Goal: Task Accomplishment & Management: Use online tool/utility

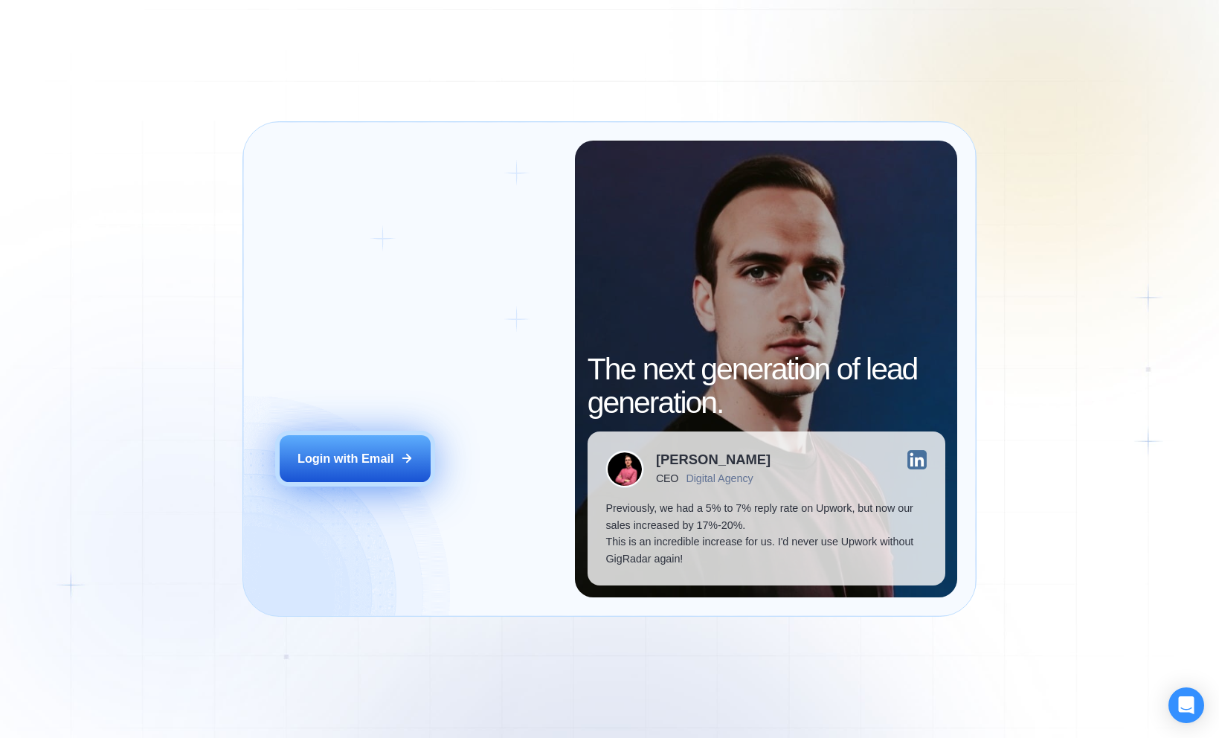
click at [335, 464] on div "Login with Email" at bounding box center [346, 458] width 97 height 17
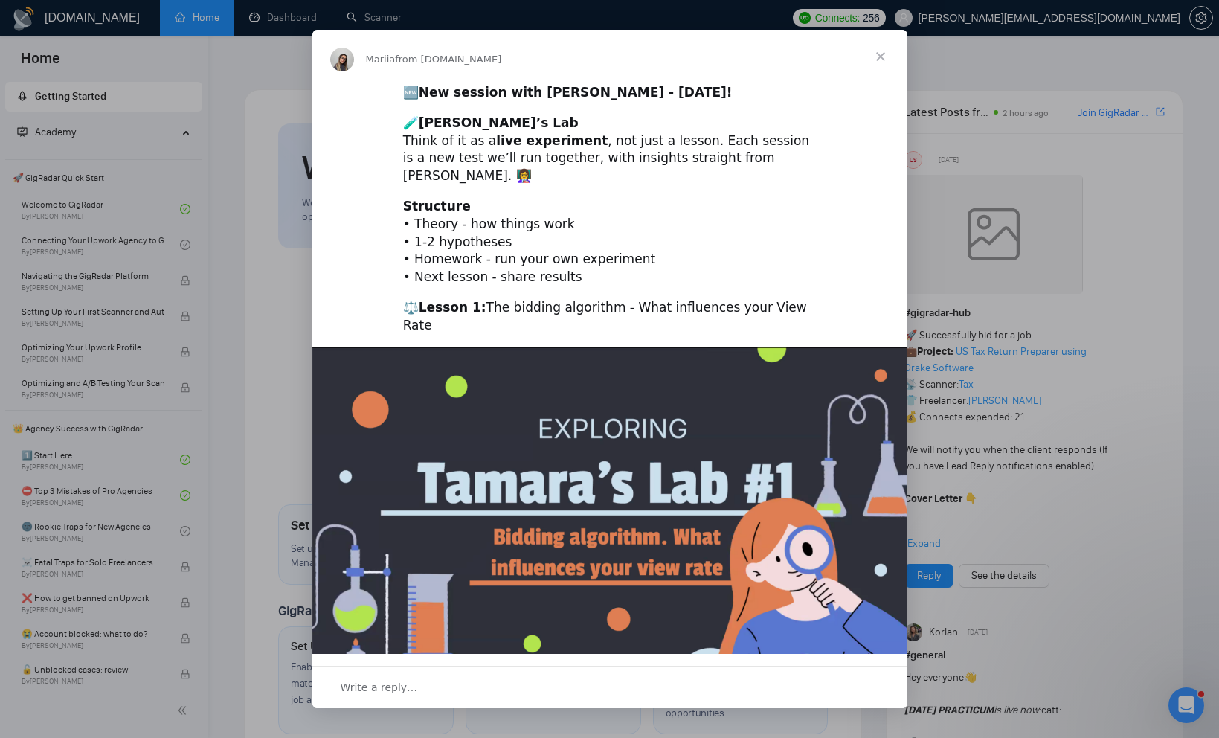
click at [233, 220] on div "Intercom messenger" at bounding box center [609, 369] width 1219 height 738
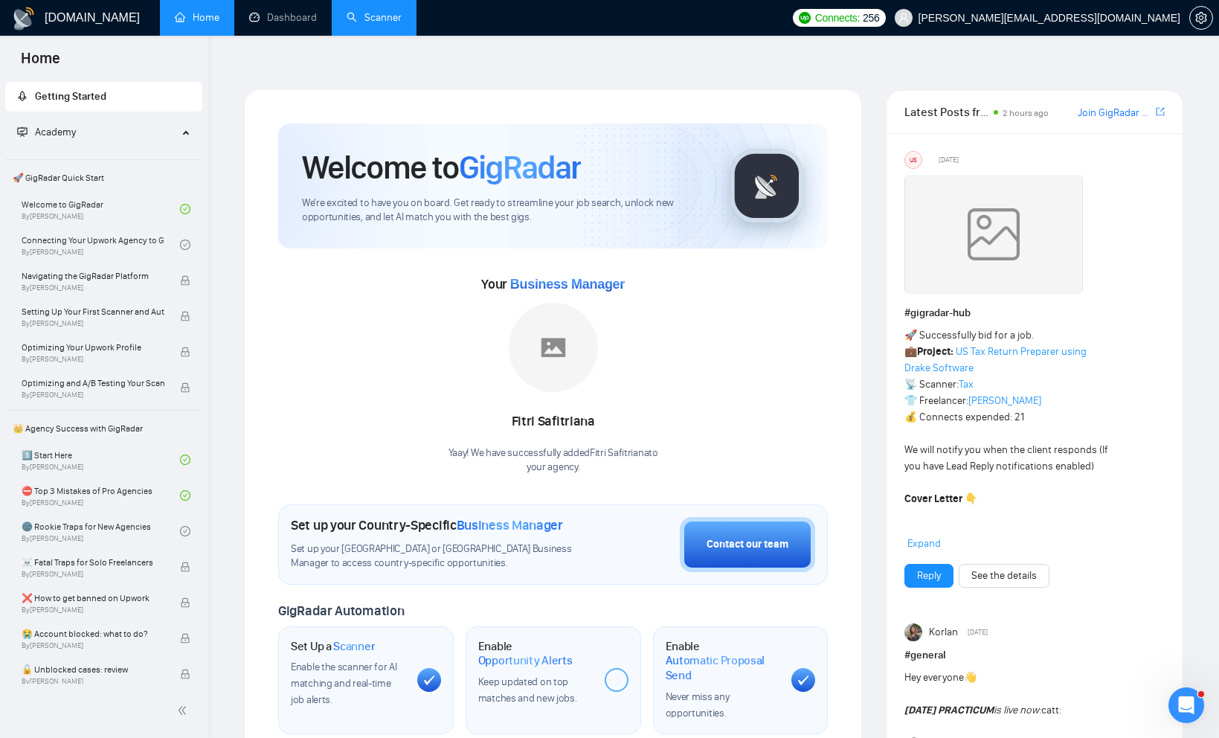
click at [366, 16] on link "Scanner" at bounding box center [374, 17] width 55 height 13
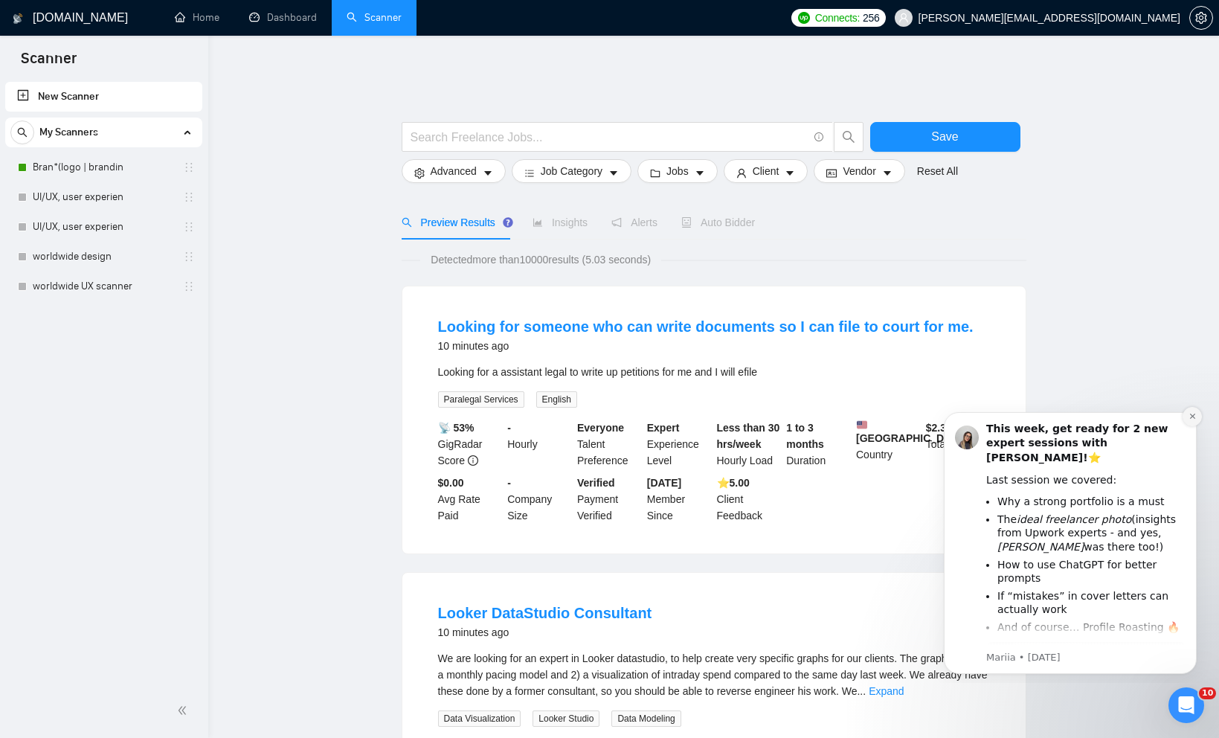
click at [1191, 414] on icon "Dismiss notification" at bounding box center [1193, 416] width 8 height 8
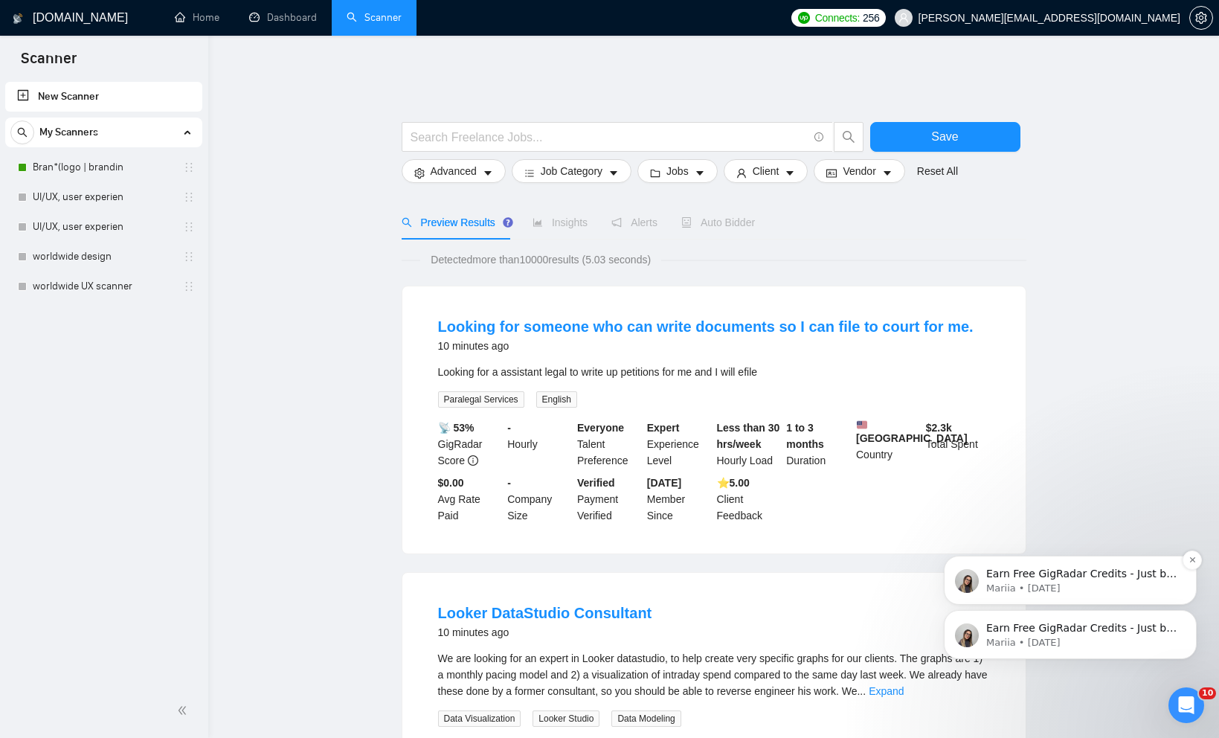
click at [1133, 577] on p "Earn Free GigRadar Credits - Just by Sharing Your Story! 💬 Want more credits fo…" at bounding box center [1083, 574] width 192 height 15
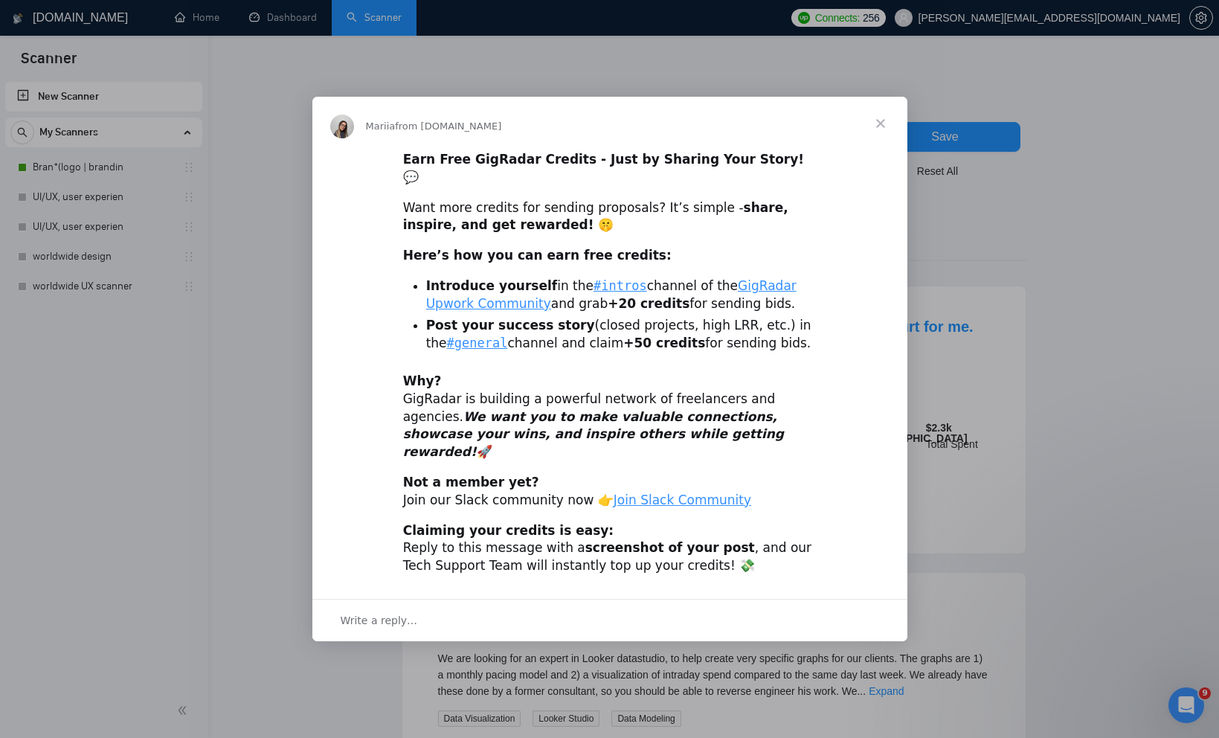
click at [264, 379] on div "Intercom messenger" at bounding box center [609, 369] width 1219 height 738
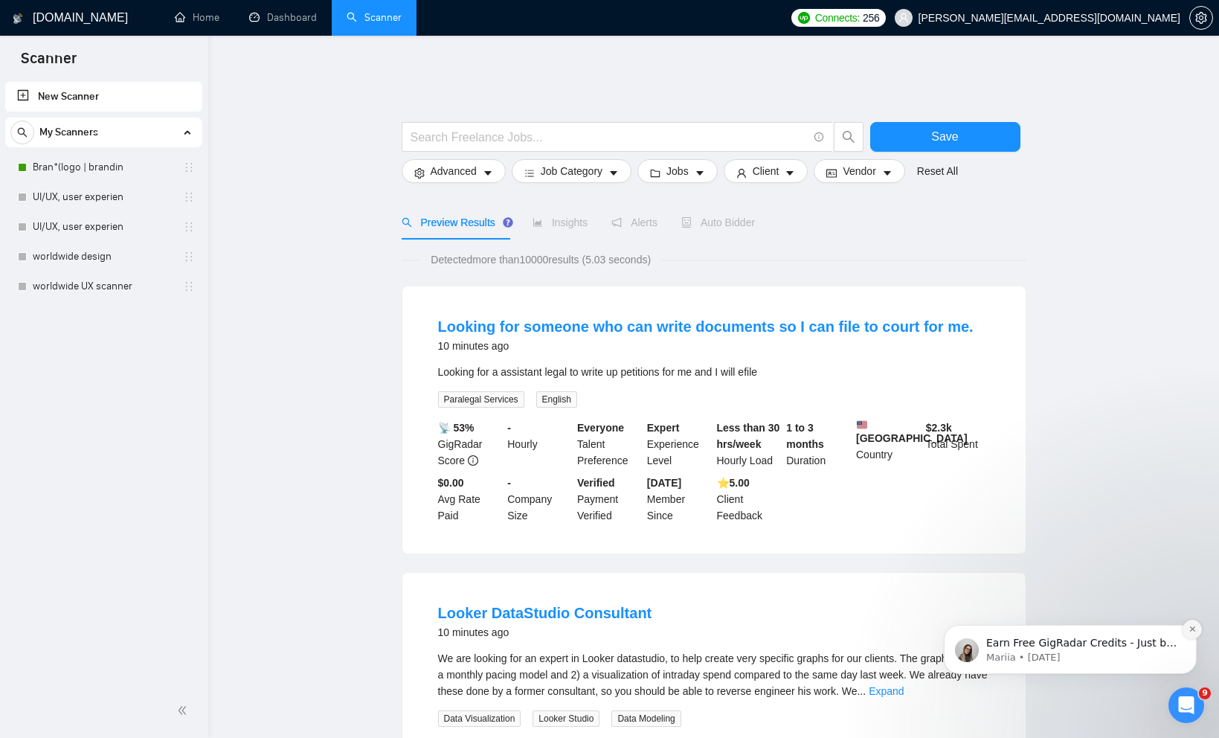
click at [1194, 628] on icon "Dismiss notification" at bounding box center [1192, 628] width 5 height 5
